Goal: Navigation & Orientation: Understand site structure

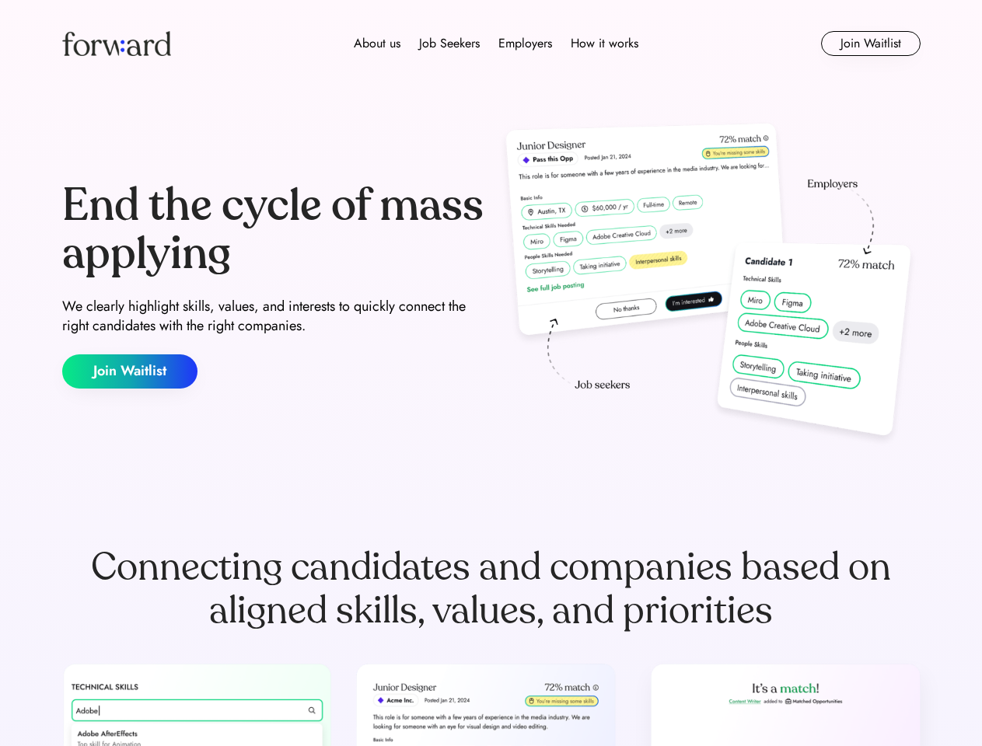
click at [490, 373] on div "End the cycle of mass applying We clearly highlight skills, values, and interes…" at bounding box center [491, 285] width 858 height 334
click at [491, 44] on div "About us Job Seekers Employers How it works" at bounding box center [496, 43] width 613 height 19
click at [117, 44] on img at bounding box center [116, 43] width 109 height 25
click at [496, 44] on div "About us Job Seekers Employers How it works" at bounding box center [496, 43] width 613 height 19
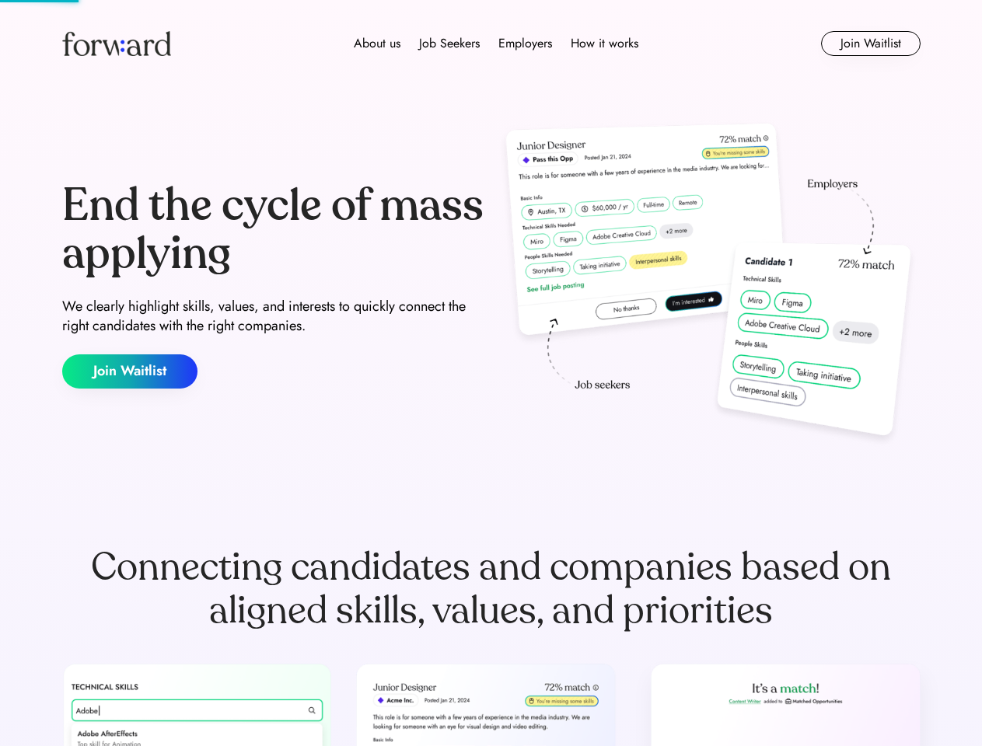
click at [377, 44] on div "About us" at bounding box center [377, 43] width 47 height 19
click at [449, 44] on div "Job Seekers" at bounding box center [449, 43] width 61 height 19
click at [525, 44] on div "Employers" at bounding box center [525, 43] width 54 height 19
click at [603, 44] on div "How it works" at bounding box center [605, 43] width 68 height 19
click at [870, 44] on button "Join Waitlist" at bounding box center [870, 43] width 99 height 25
